Goal: Find specific page/section: Find specific page/section

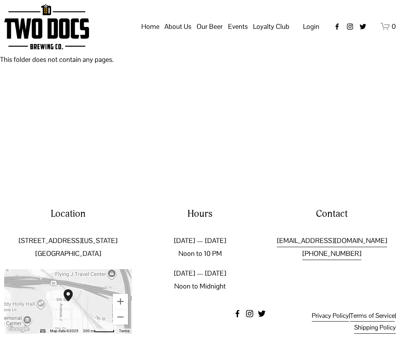
click at [0, 0] on span "Calendar" at bounding box center [0, 0] width 0 height 0
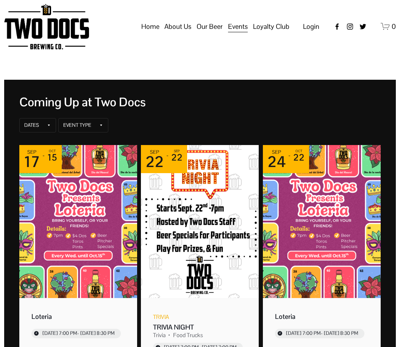
click at [154, 27] on link "Home" at bounding box center [150, 26] width 18 height 14
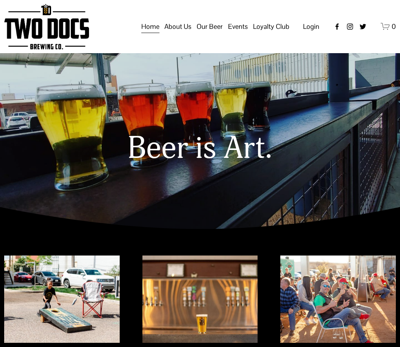
click at [0, 0] on span "Calendar" at bounding box center [0, 0] width 0 height 0
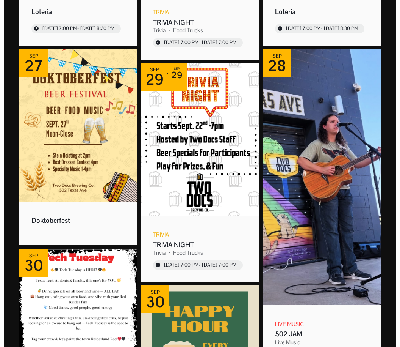
scroll to position [306, 0]
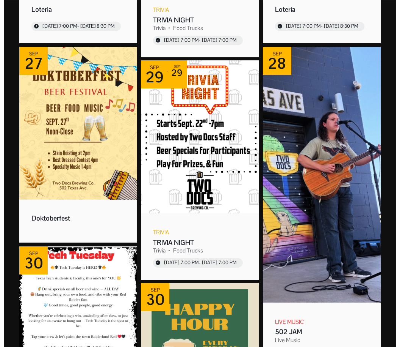
scroll to position [306, 0]
